Goal: Task Accomplishment & Management: Manage account settings

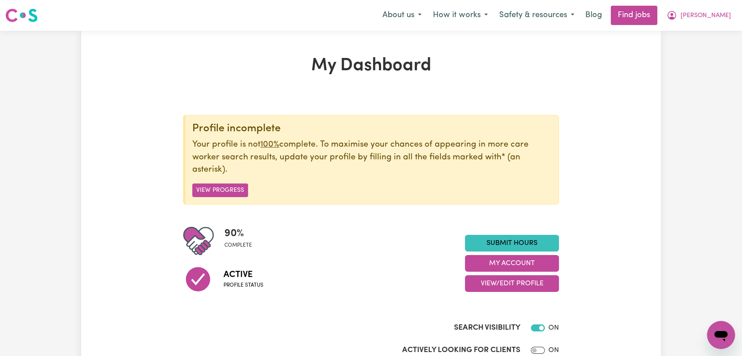
checkbox input "false"
click at [523, 285] on button "View/Edit Profile" at bounding box center [512, 283] width 94 height 17
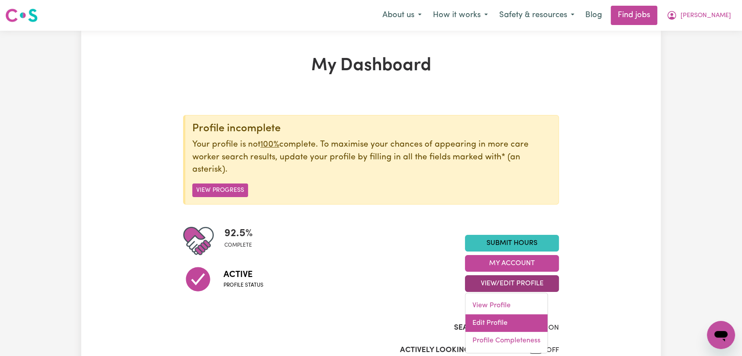
click at [509, 317] on link "Edit Profile" at bounding box center [506, 323] width 82 height 18
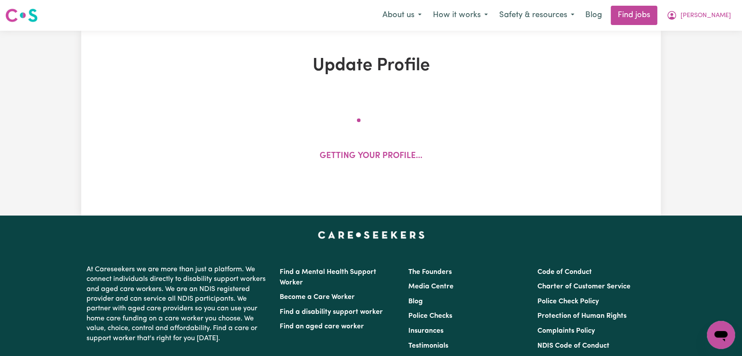
select select "[DEMOGRAPHIC_DATA]"
select select "Australian PR"
select select "Studying a healthcare related degree or qualification"
select select "43"
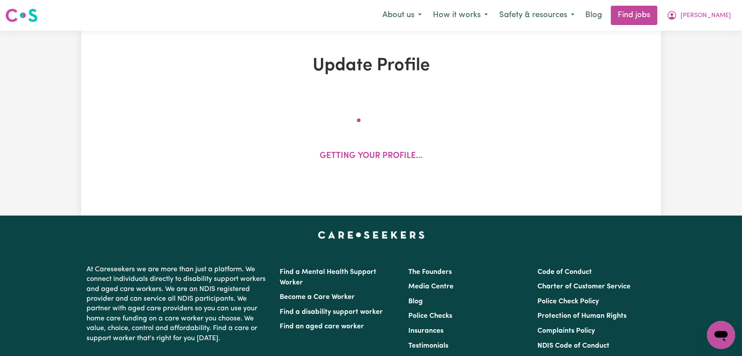
select select "70"
select select "75"
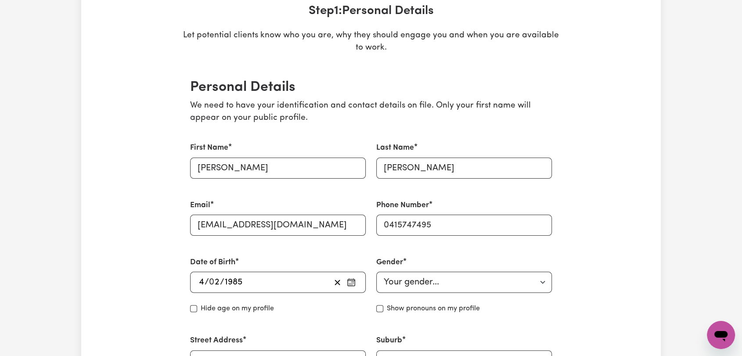
scroll to position [97, 0]
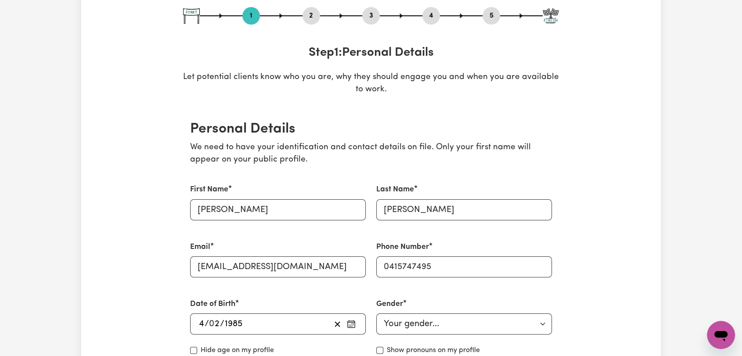
click at [313, 18] on button "2" at bounding box center [311, 15] width 18 height 11
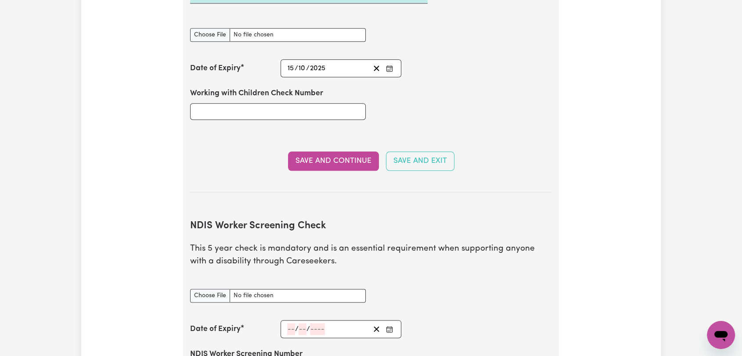
scroll to position [1122, 0]
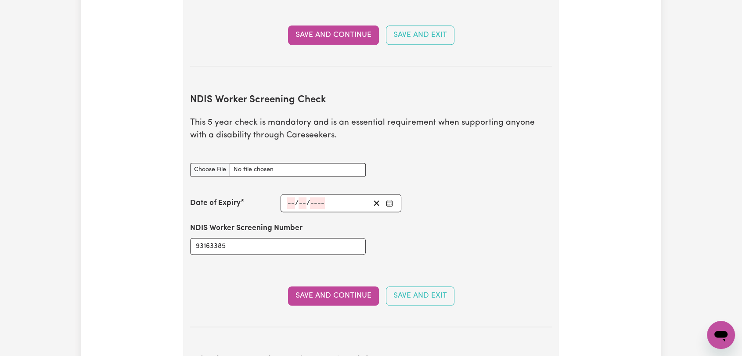
click at [288, 197] on input "number" at bounding box center [291, 203] width 8 height 12
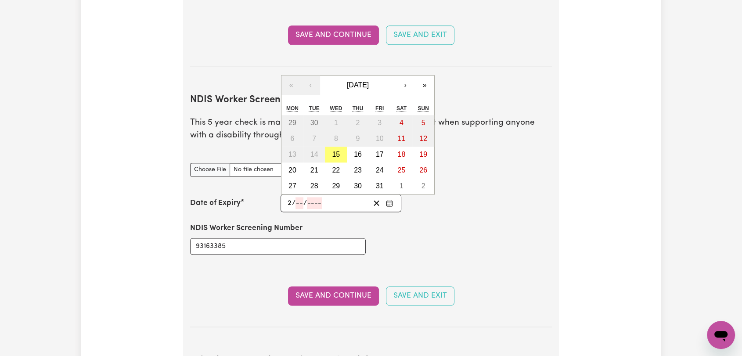
type input "24"
type input "03"
type input "202"
type input "[DATE]"
type input "3"
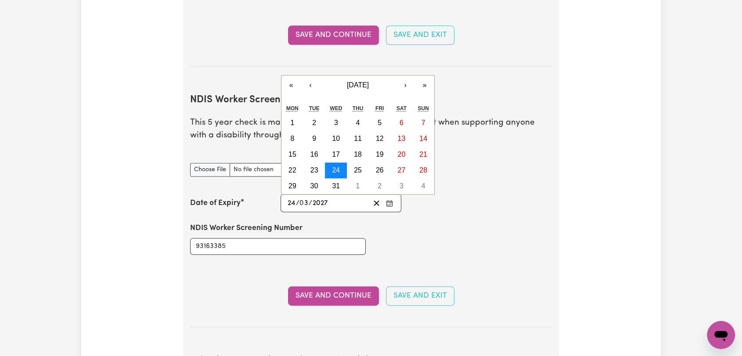
type input "2027"
click at [334, 166] on abbr "24" at bounding box center [336, 169] width 8 height 7
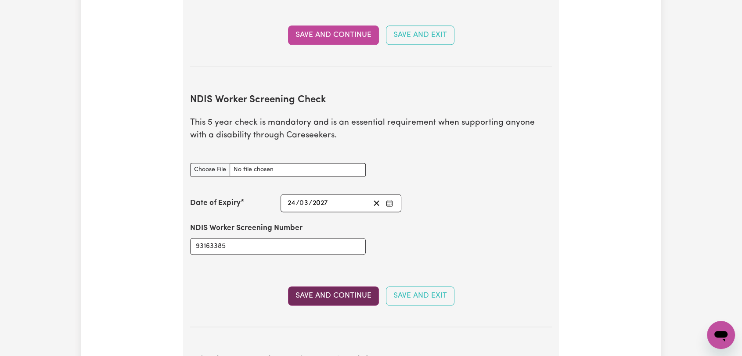
click at [323, 287] on button "Save and Continue" at bounding box center [333, 295] width 91 height 19
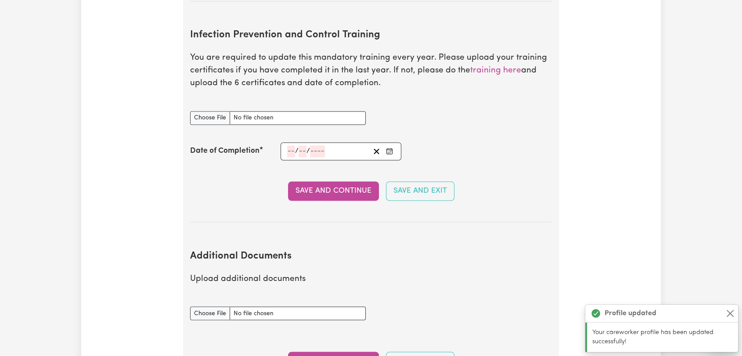
scroll to position [1449, 0]
